Goal: Transaction & Acquisition: Purchase product/service

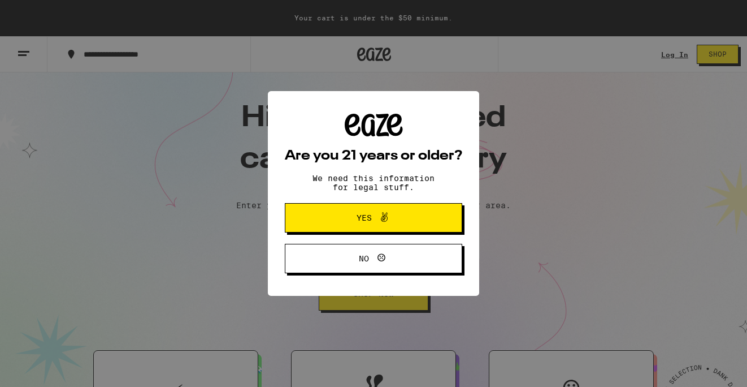
click at [414, 224] on span "Yes" at bounding box center [374, 217] width 86 height 15
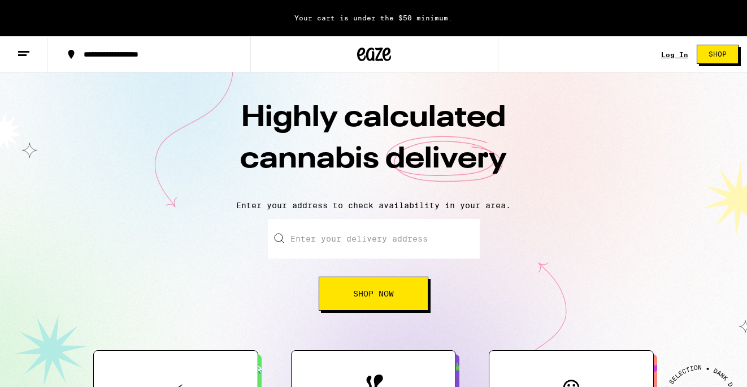
click at [717, 55] on span "Shop" at bounding box center [718, 54] width 18 height 7
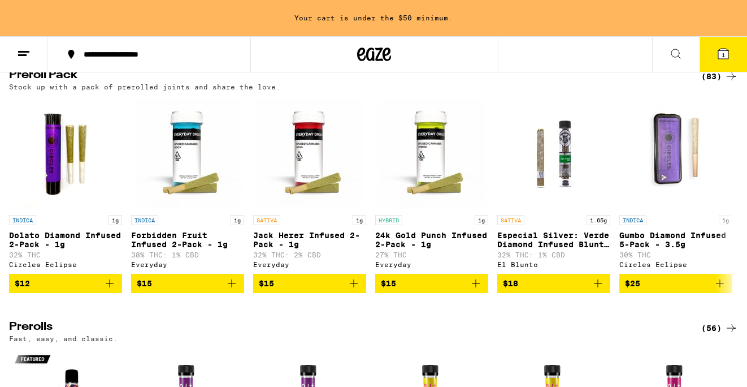
scroll to position [2439, 0]
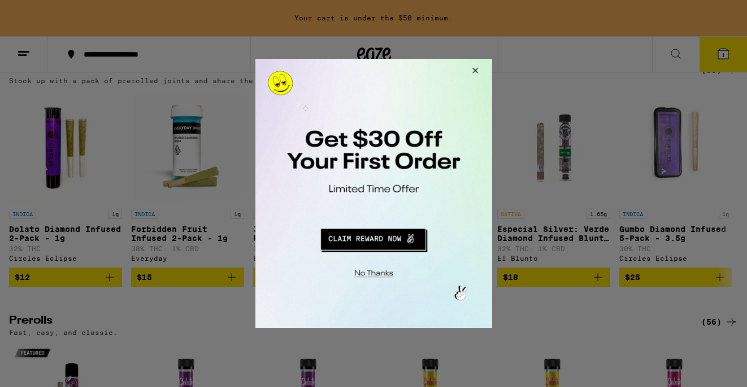
click at [479, 66] on button "Close Modal" at bounding box center [473, 72] width 31 height 27
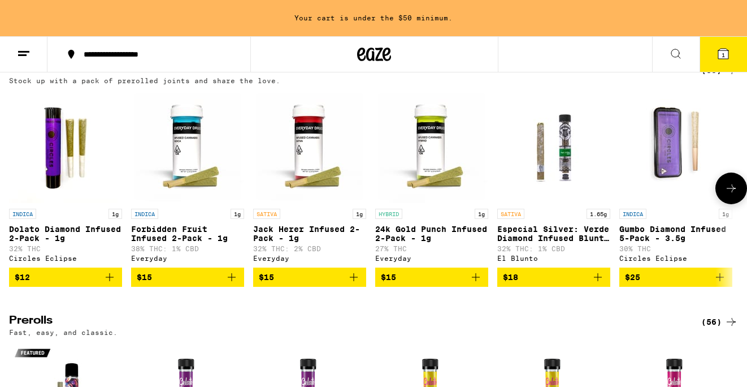
click at [720, 204] on button at bounding box center [731, 188] width 32 height 32
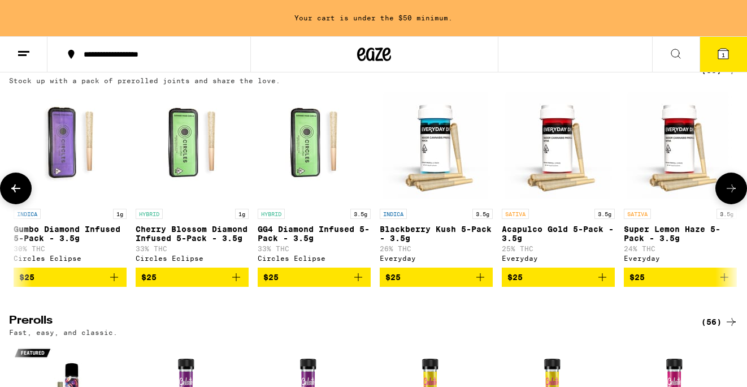
click at [726, 195] on icon at bounding box center [731, 188] width 14 height 14
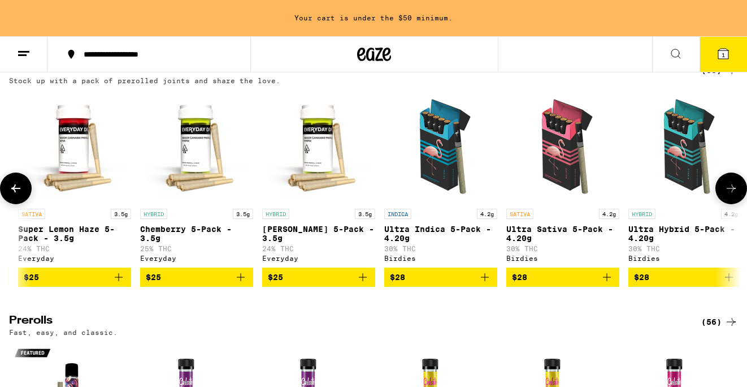
click at [726, 195] on icon at bounding box center [731, 188] width 14 height 14
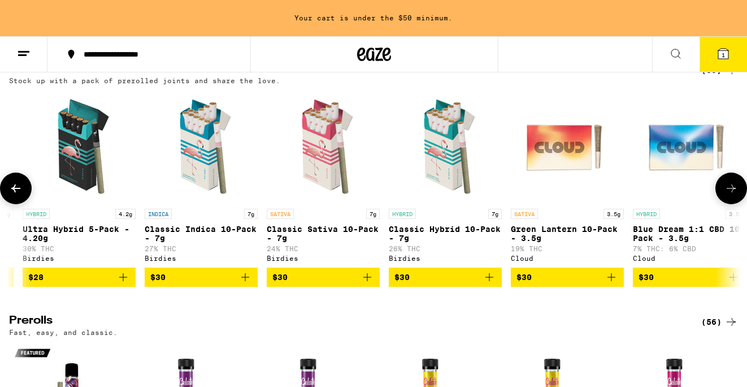
click at [731, 195] on icon at bounding box center [731, 188] width 14 height 14
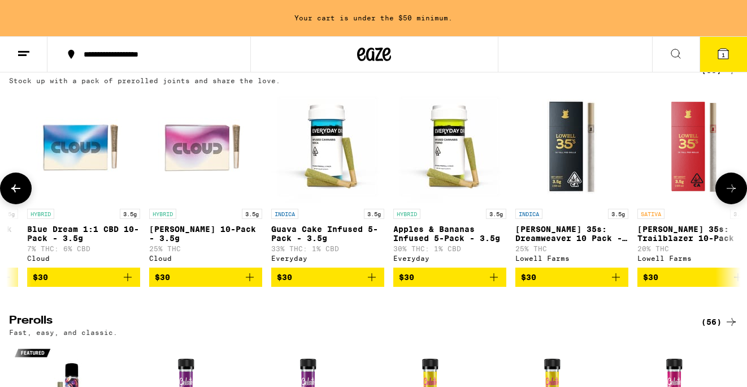
click at [731, 195] on icon at bounding box center [731, 188] width 14 height 14
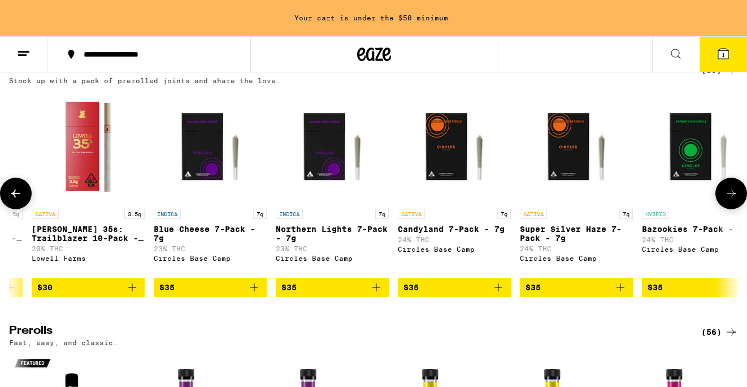
click at [732, 200] on icon at bounding box center [731, 193] width 14 height 14
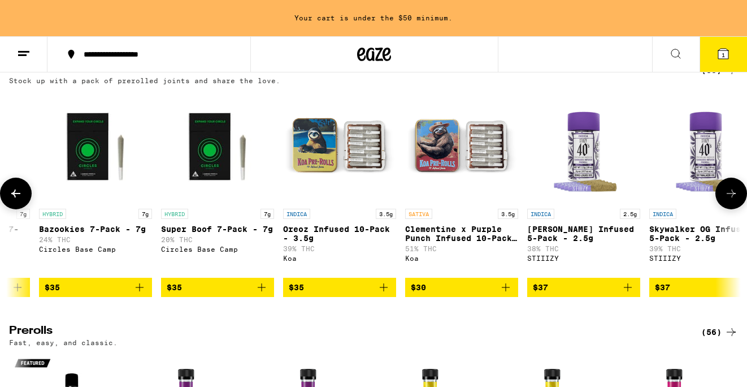
scroll to position [0, 3635]
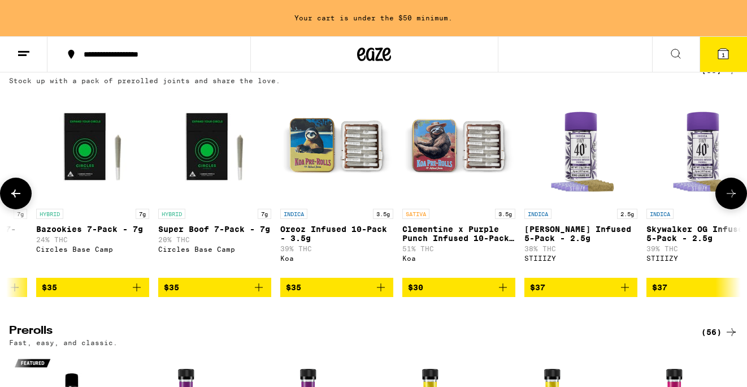
click at [732, 200] on icon at bounding box center [731, 193] width 14 height 14
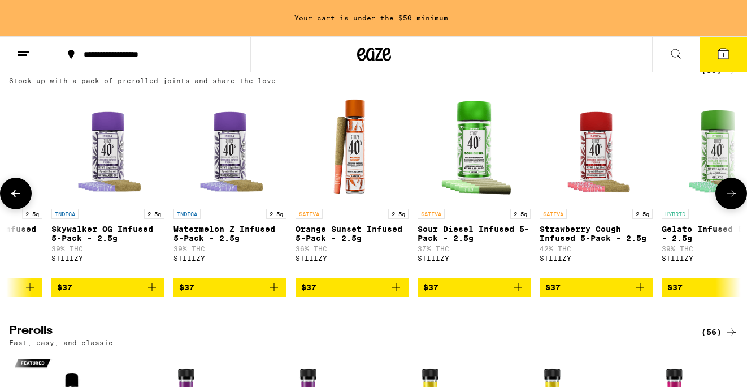
scroll to position [0, 4240]
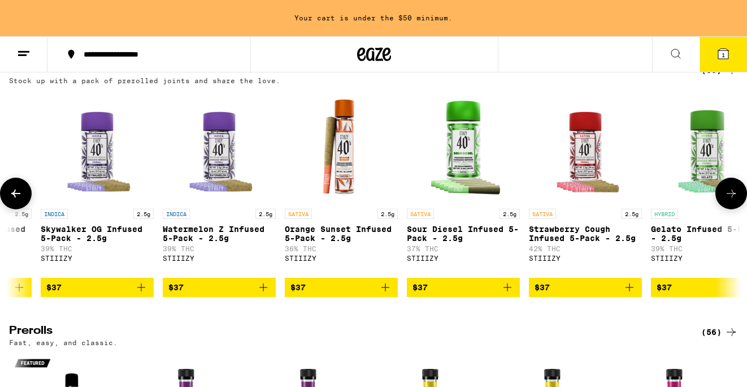
click at [732, 200] on icon at bounding box center [731, 193] width 14 height 14
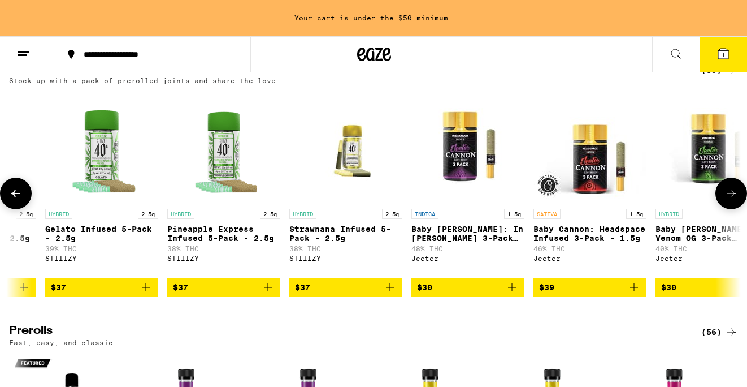
click at [732, 200] on icon at bounding box center [731, 193] width 14 height 14
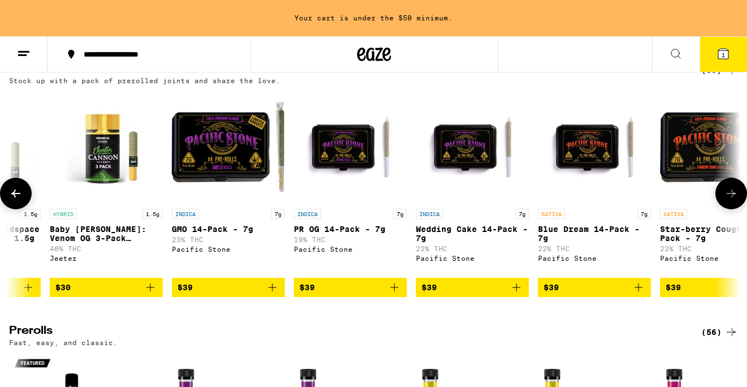
click at [732, 200] on icon at bounding box center [731, 193] width 14 height 14
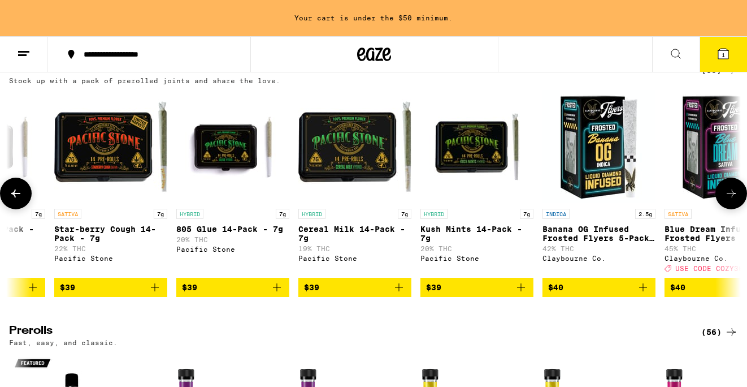
click at [732, 200] on icon at bounding box center [731, 193] width 14 height 14
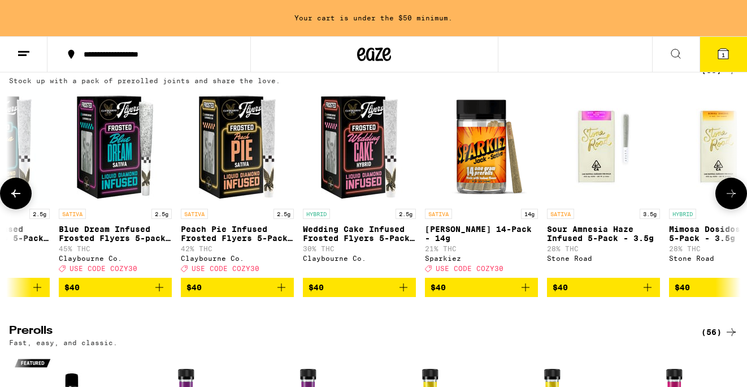
click at [732, 200] on icon at bounding box center [731, 193] width 14 height 14
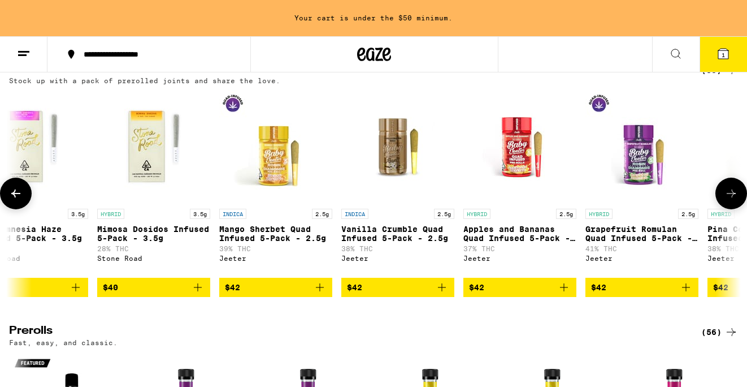
scroll to position [0, 7269]
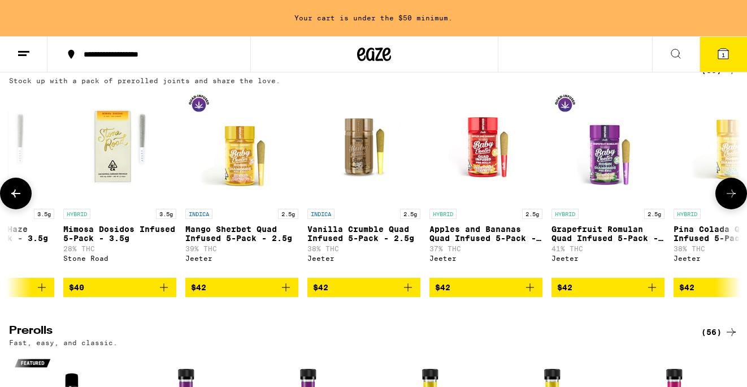
click at [732, 200] on icon at bounding box center [731, 193] width 14 height 14
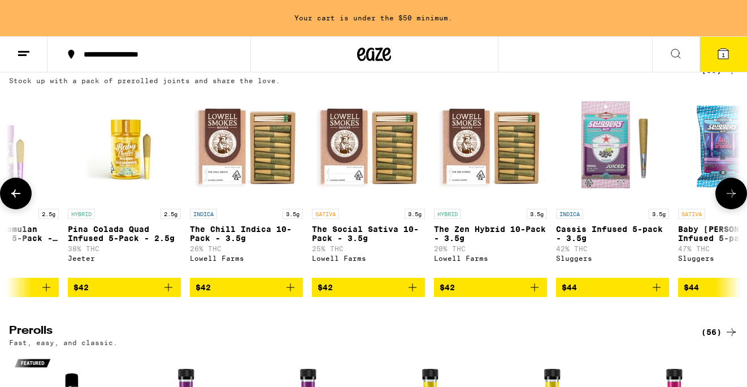
click at [732, 200] on icon at bounding box center [731, 193] width 14 height 14
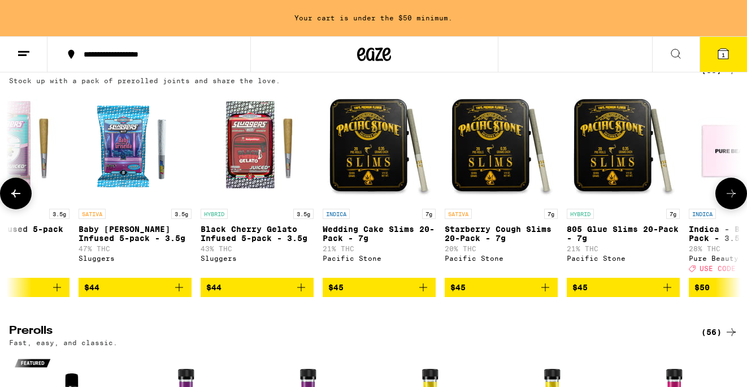
scroll to position [0, 8481]
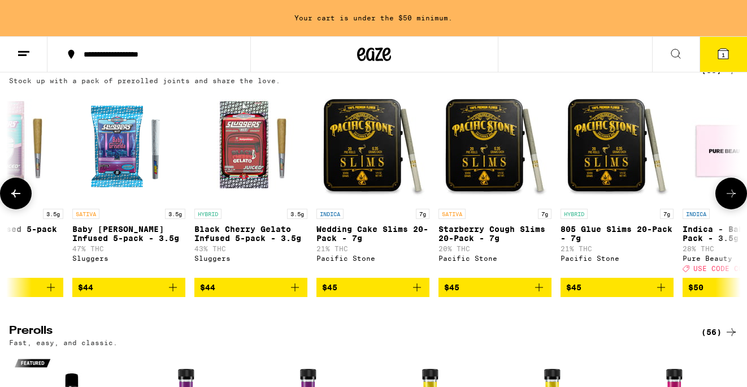
click at [732, 200] on icon at bounding box center [731, 193] width 14 height 14
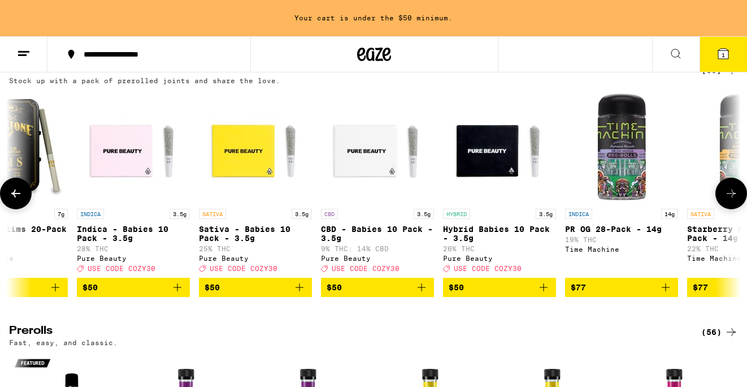
click at [732, 200] on icon at bounding box center [731, 193] width 14 height 14
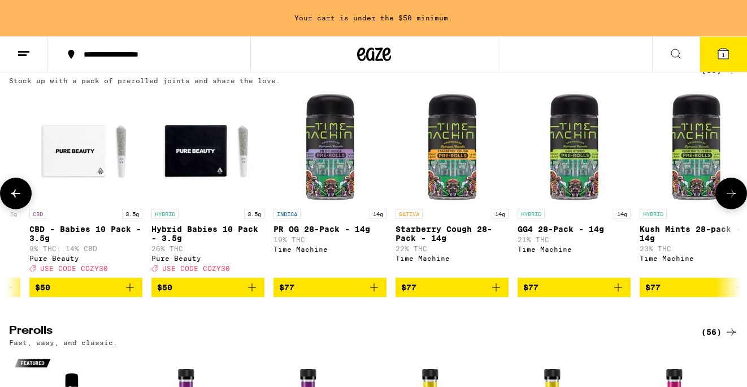
scroll to position [0, 9402]
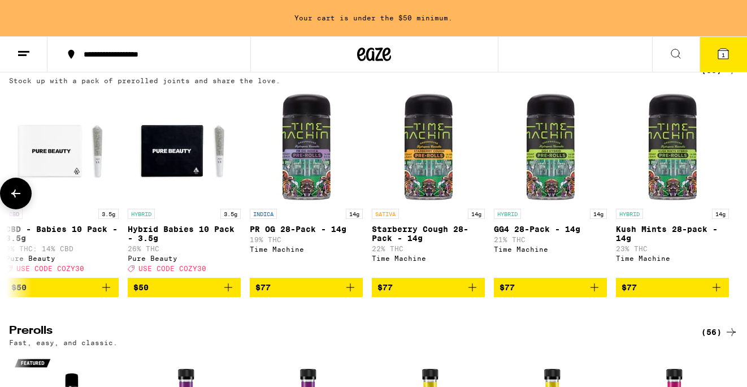
click at [732, 209] on div at bounding box center [731, 193] width 32 height 32
click at [18, 200] on icon at bounding box center [16, 193] width 14 height 14
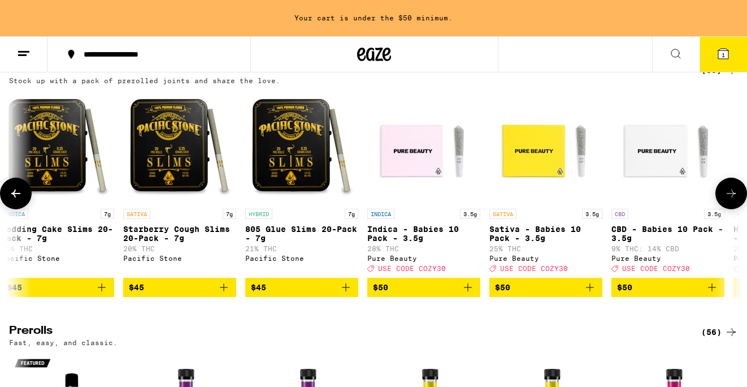
click at [18, 200] on icon at bounding box center [16, 193] width 14 height 14
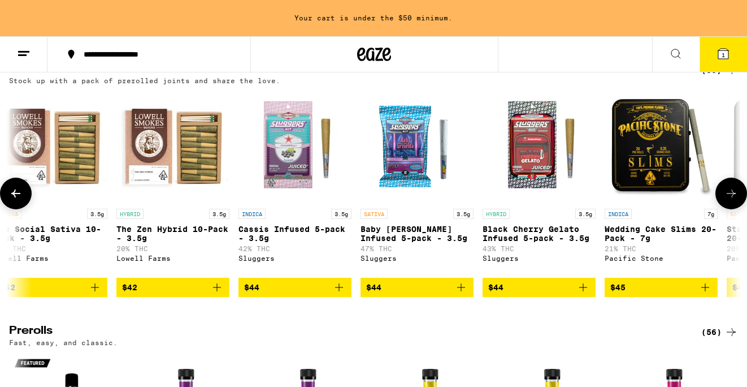
scroll to position [0, 8190]
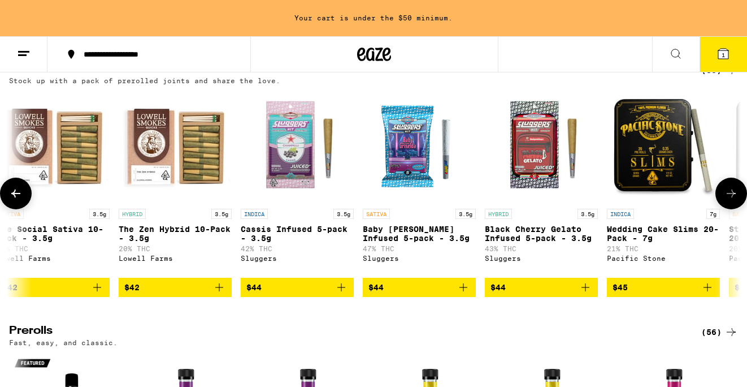
click at [18, 200] on icon at bounding box center [16, 193] width 14 height 14
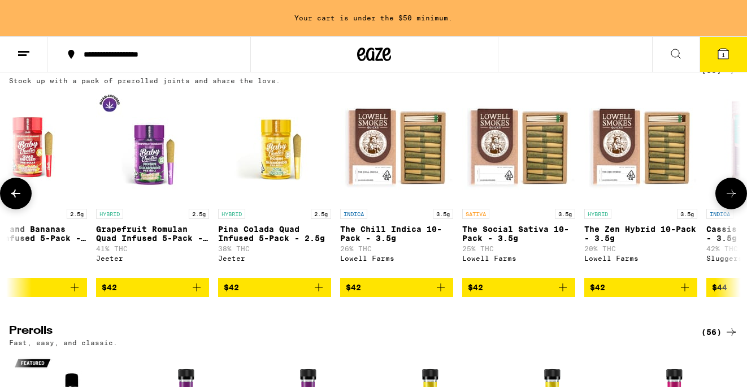
scroll to position [0, 7585]
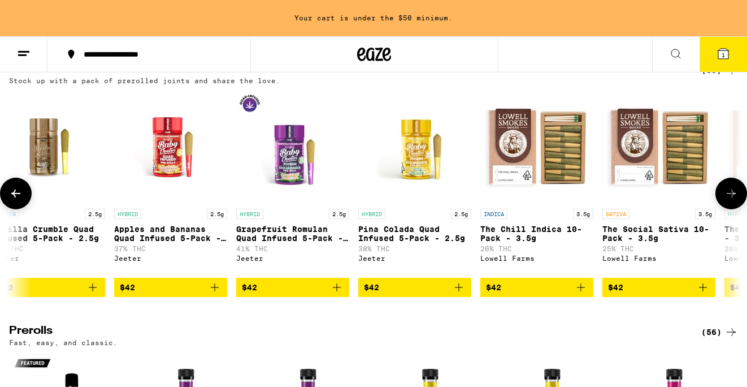
click at [17, 200] on icon at bounding box center [16, 193] width 14 height 14
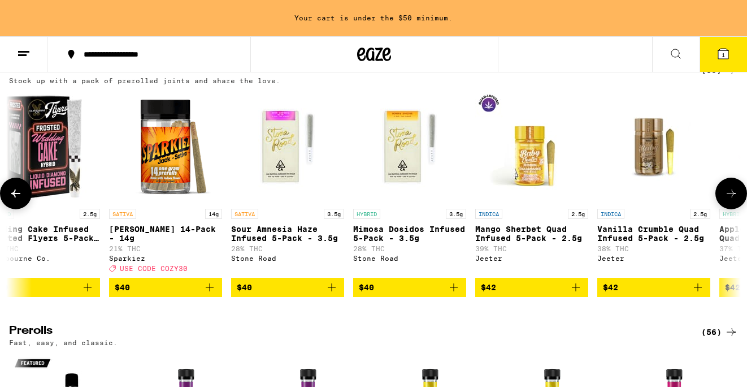
scroll to position [0, 6979]
click at [17, 200] on icon at bounding box center [16, 193] width 14 height 14
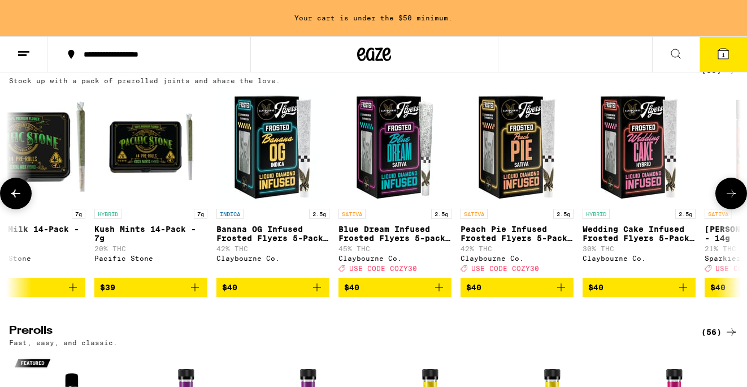
scroll to position [0, 6373]
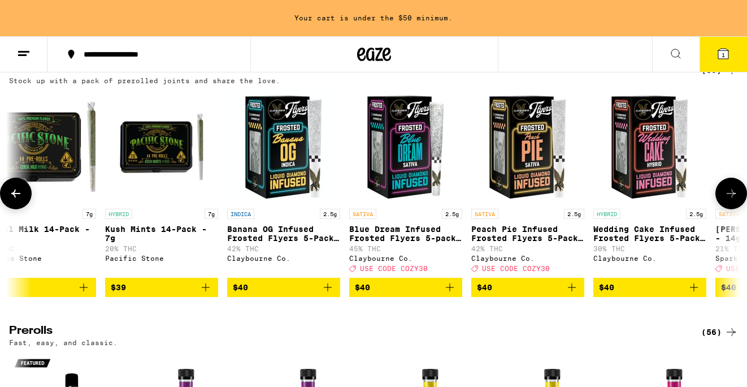
click at [17, 200] on icon at bounding box center [16, 193] width 14 height 14
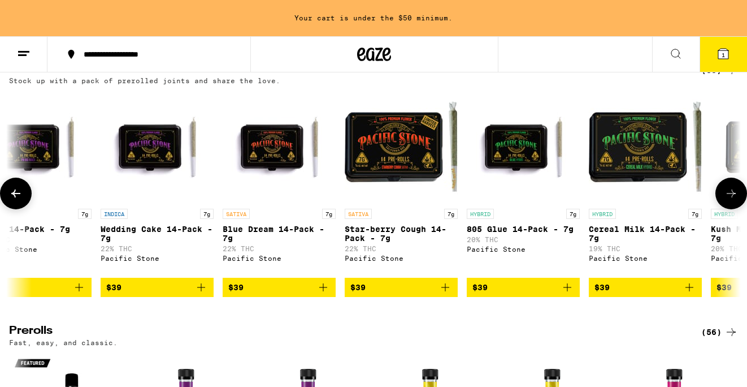
click at [17, 200] on icon at bounding box center [16, 193] width 14 height 14
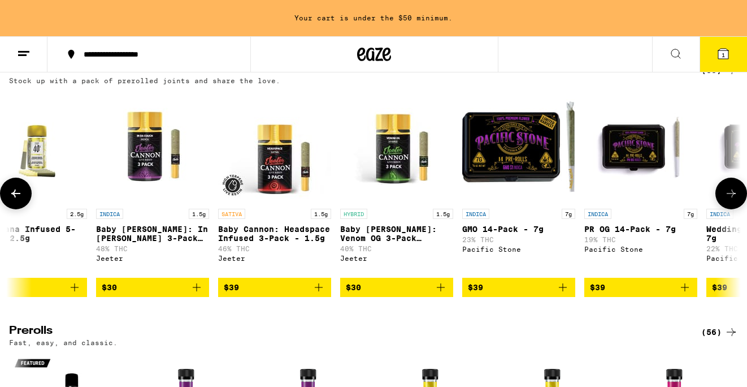
click at [17, 200] on icon at bounding box center [16, 193] width 14 height 14
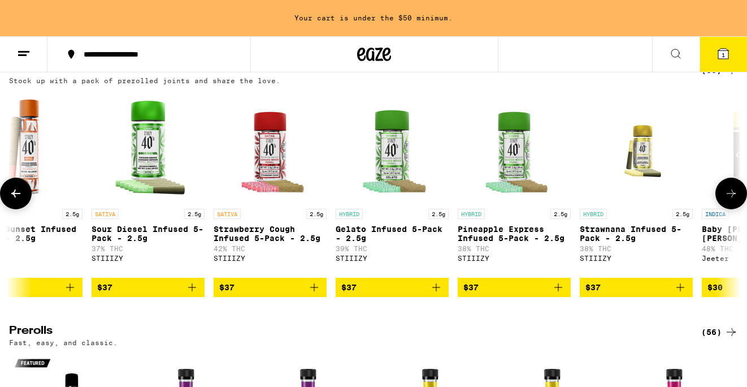
click at [17, 200] on icon at bounding box center [16, 193] width 14 height 14
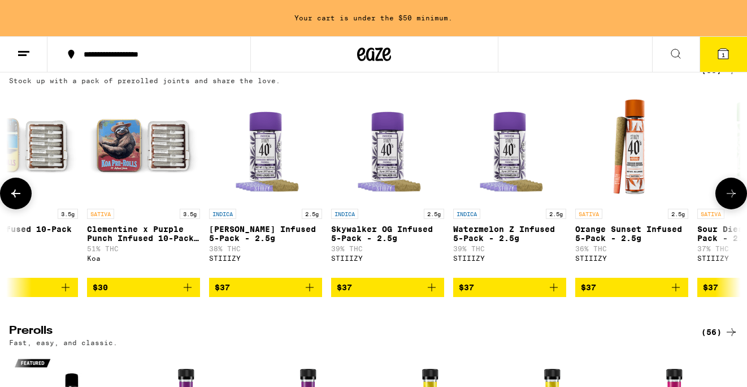
click at [17, 200] on icon at bounding box center [16, 193] width 14 height 14
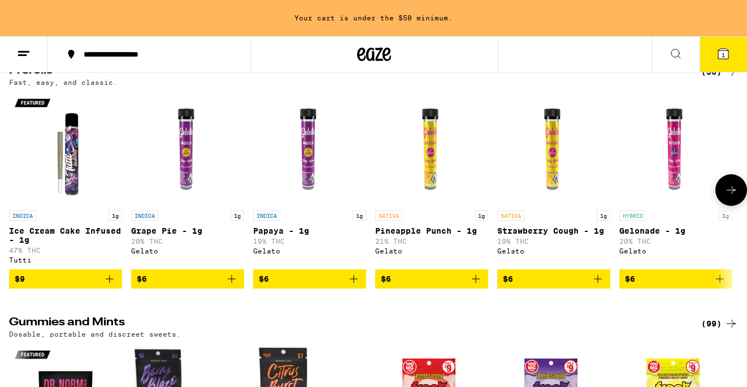
scroll to position [2718, 0]
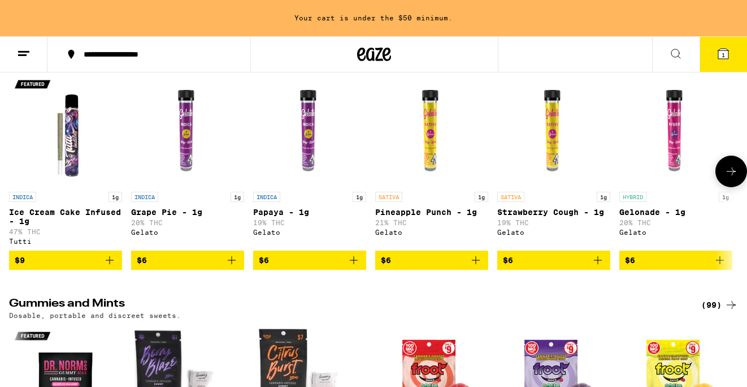
click at [723, 187] on button at bounding box center [731, 171] width 32 height 32
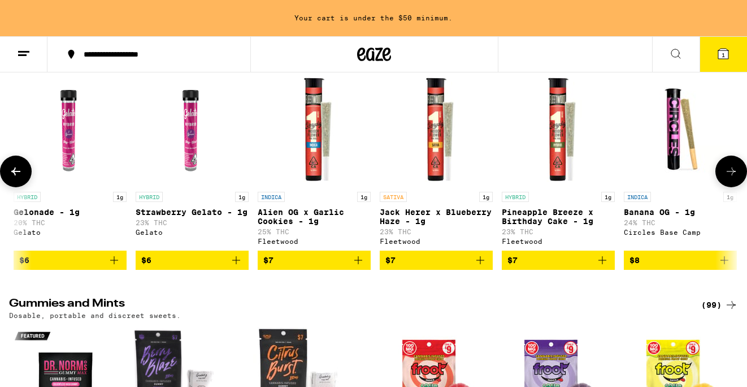
click at [723, 187] on button at bounding box center [731, 171] width 32 height 32
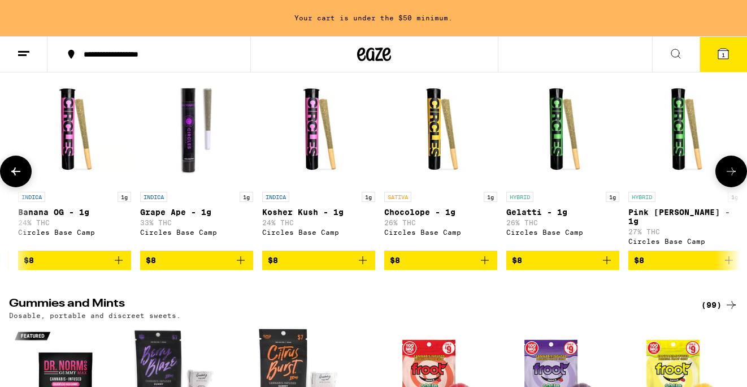
click at [723, 187] on button at bounding box center [731, 171] width 32 height 32
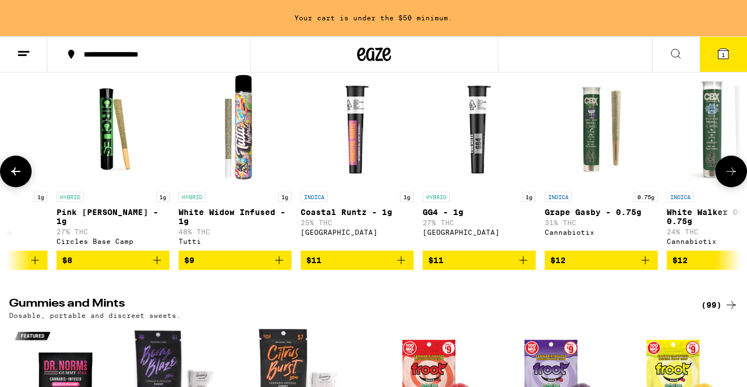
scroll to position [0, 1817]
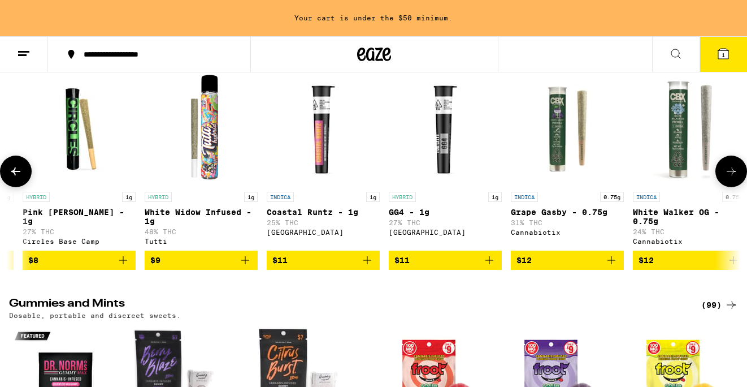
click at [723, 187] on button at bounding box center [731, 171] width 32 height 32
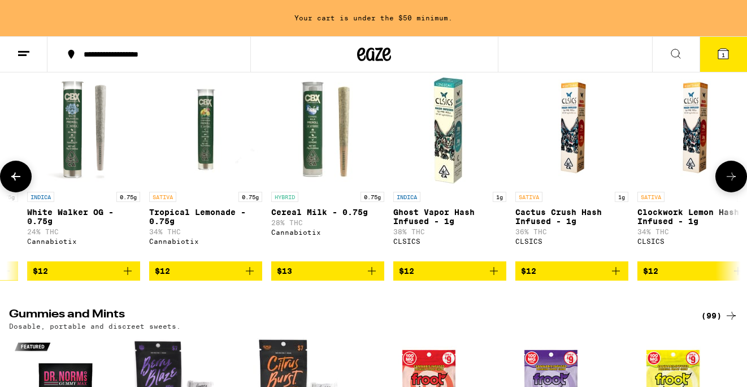
click at [725, 192] on button at bounding box center [731, 176] width 32 height 32
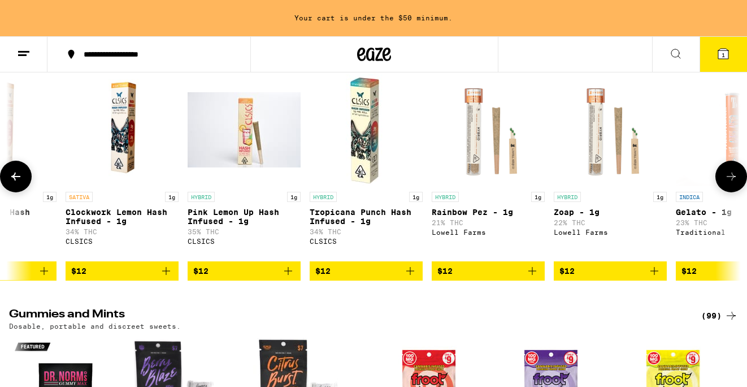
scroll to position [0, 3029]
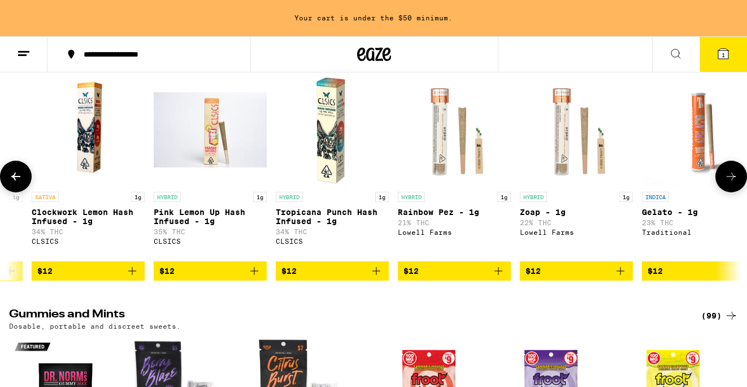
click at [733, 180] on icon at bounding box center [731, 176] width 9 height 8
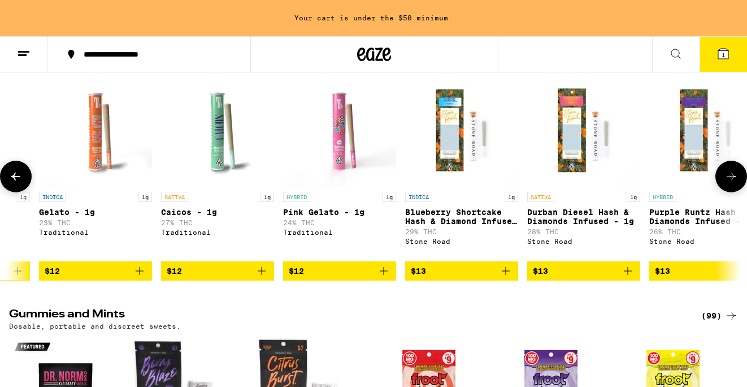
scroll to position [0, 3635]
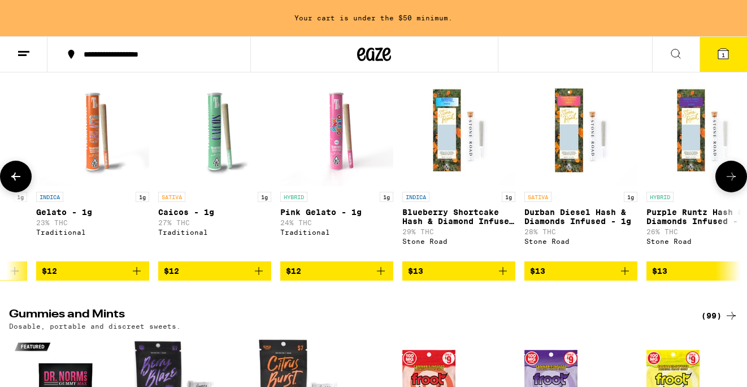
click at [733, 180] on icon at bounding box center [731, 176] width 9 height 8
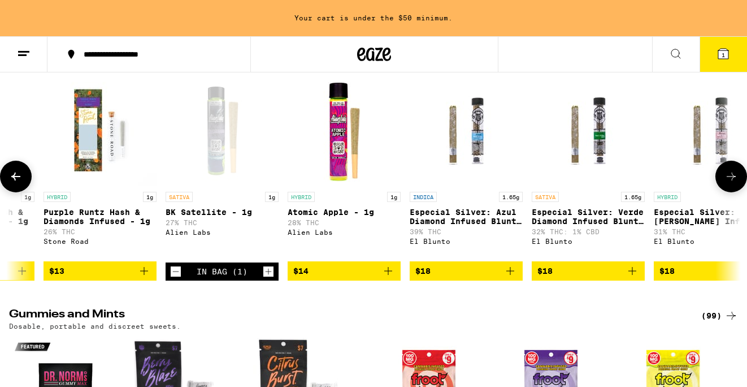
scroll to position [0, 4240]
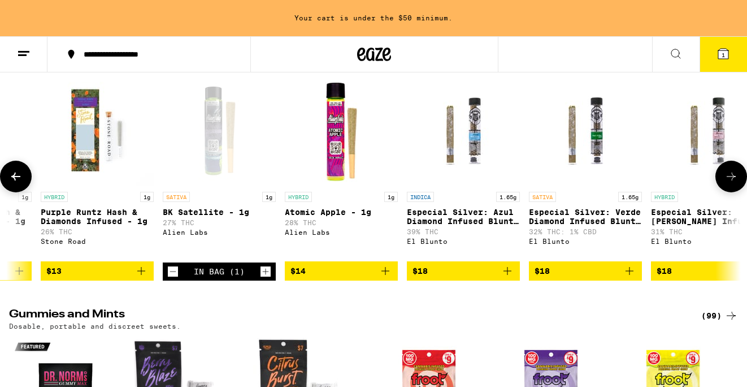
click at [733, 180] on icon at bounding box center [731, 176] width 9 height 8
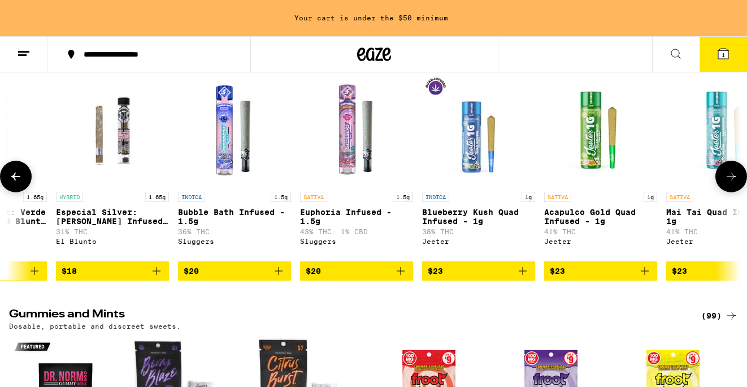
scroll to position [0, 4846]
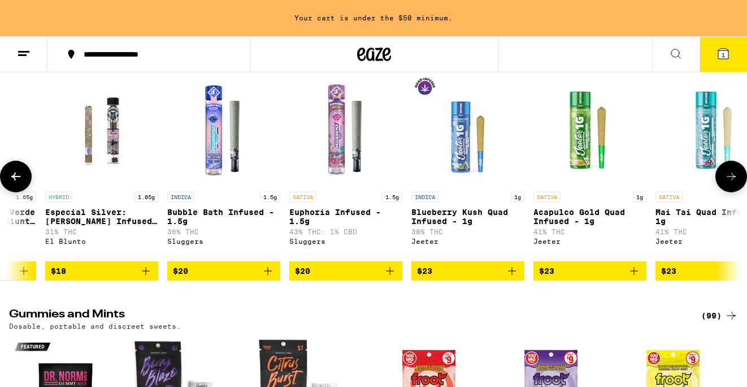
click at [733, 180] on icon at bounding box center [731, 176] width 9 height 8
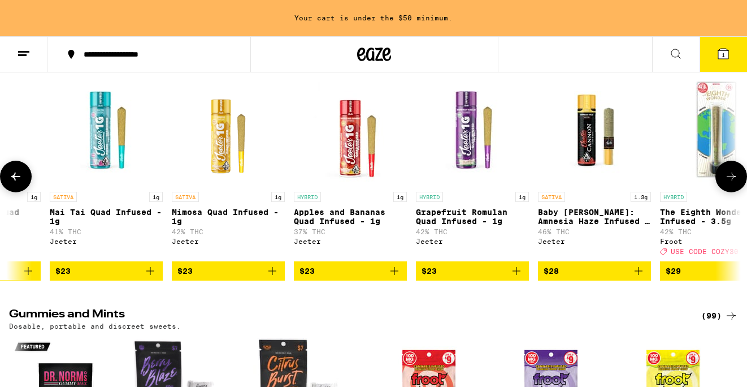
click at [733, 180] on icon at bounding box center [731, 176] width 9 height 8
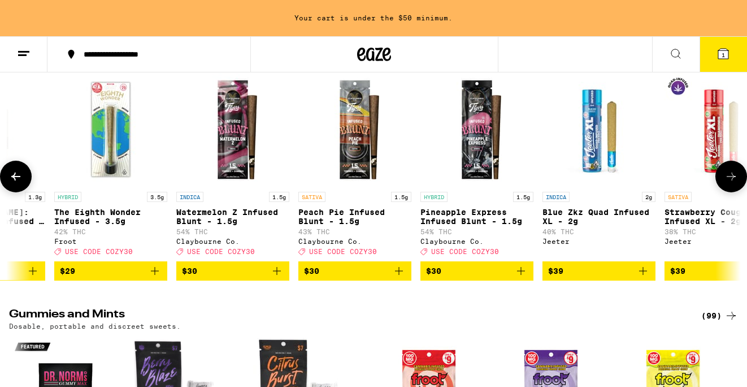
click at [733, 180] on icon at bounding box center [731, 176] width 9 height 8
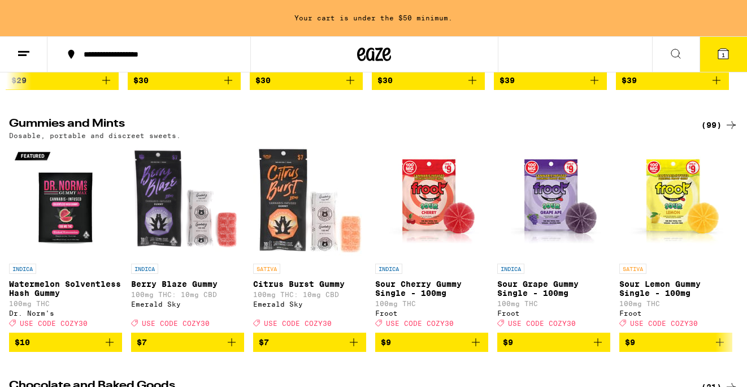
scroll to position [2938, 0]
